Goal: Share content

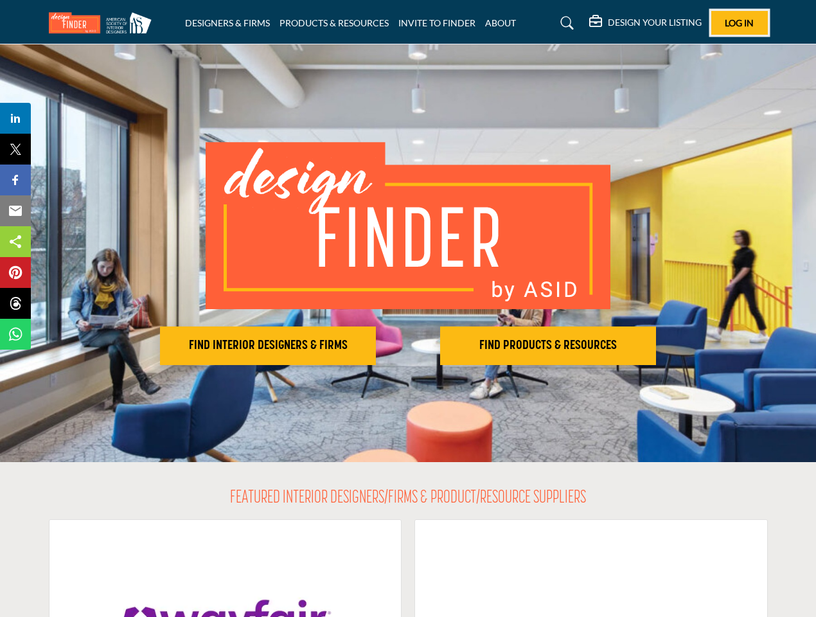
click at [740, 22] on span "Log In" at bounding box center [739, 22] width 29 height 11
click at [268, 346] on h2 "FIND INTERIOR DESIGNERS & FIRMS" at bounding box center [268, 345] width 208 height 15
click at [548, 346] on h2 "FIND PRODUCTS & RESOURCES" at bounding box center [548, 345] width 208 height 15
click at [15, 118] on span "Share" at bounding box center [21, 118] width 37 height 15
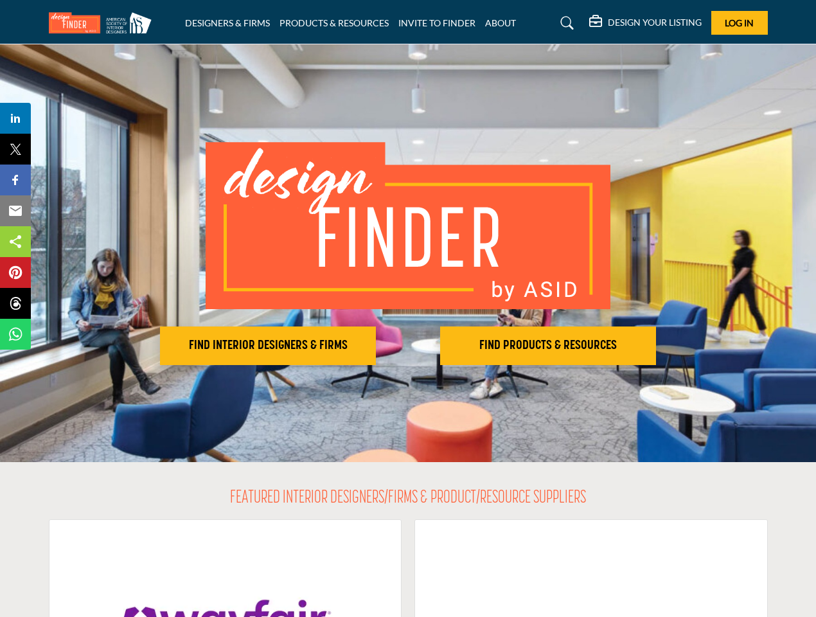
click at [15, 149] on span "Tweet" at bounding box center [21, 148] width 37 height 15
click at [15, 180] on span "Share" at bounding box center [21, 179] width 37 height 15
click at [15, 211] on span "Email" at bounding box center [20, 210] width 35 height 15
